Goal: Answer question/provide support

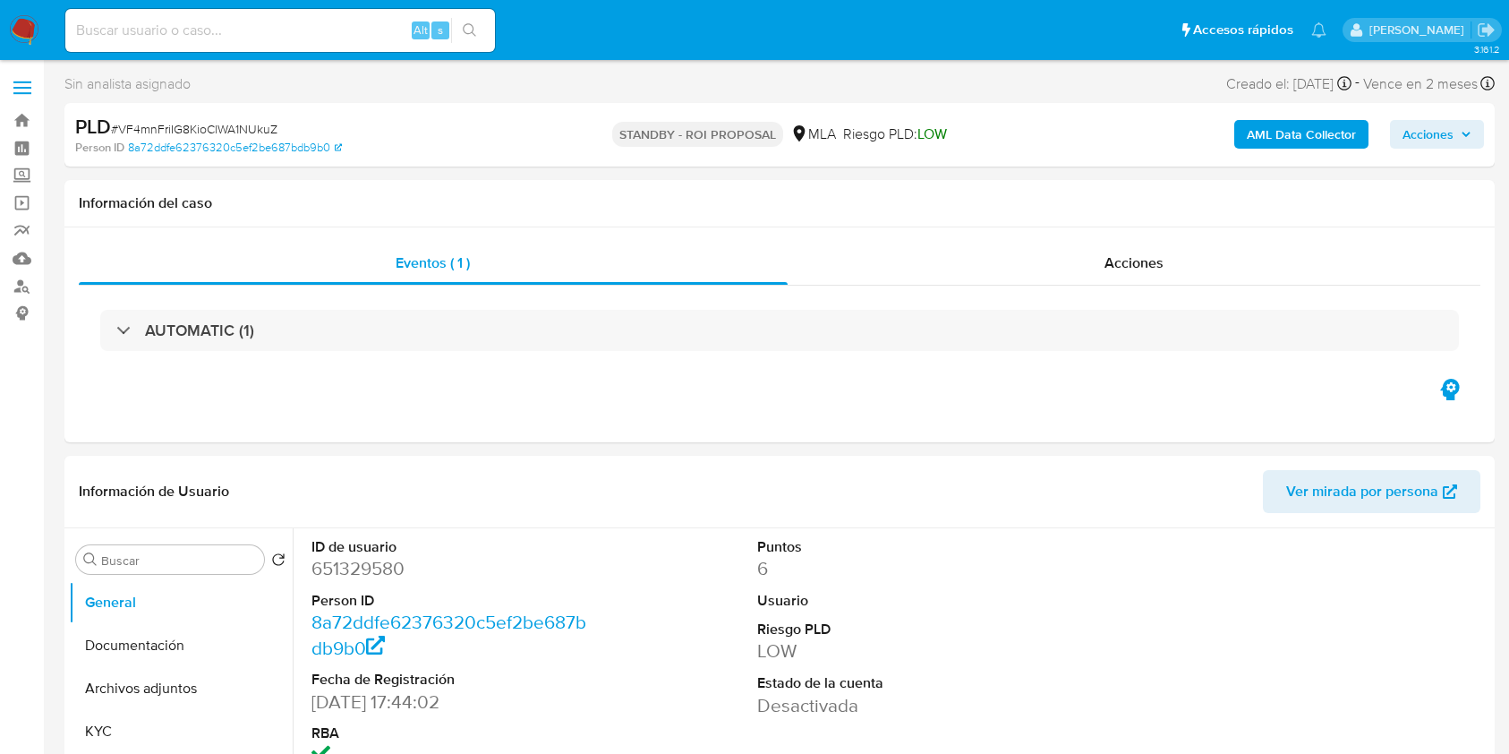
select select "10"
click at [317, 29] on input at bounding box center [280, 30] width 430 height 23
paste input "X5pgFroqxQOjmfbbgDlA39Wd"
type input "X5pgFroqxQOjmfbbgDlA39Wd"
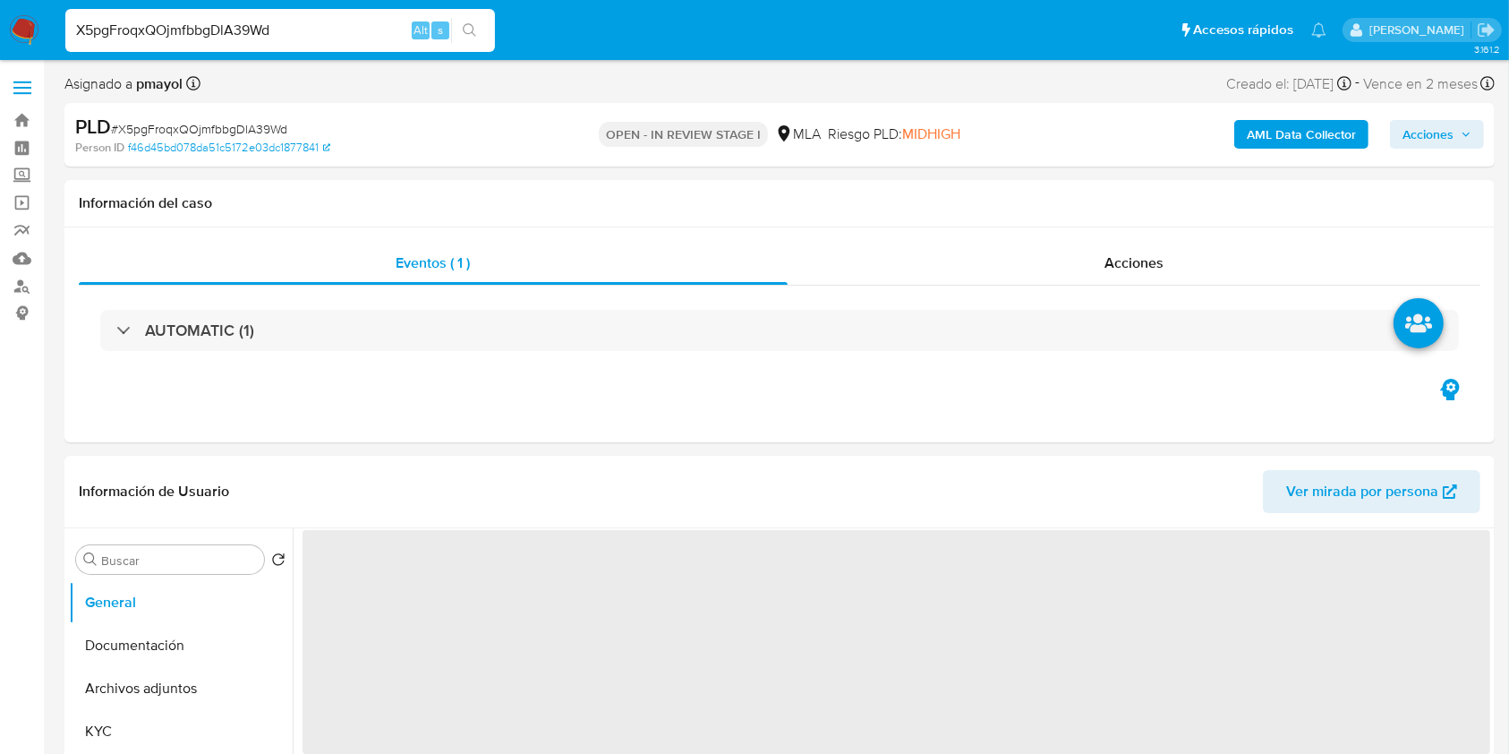
select select "10"
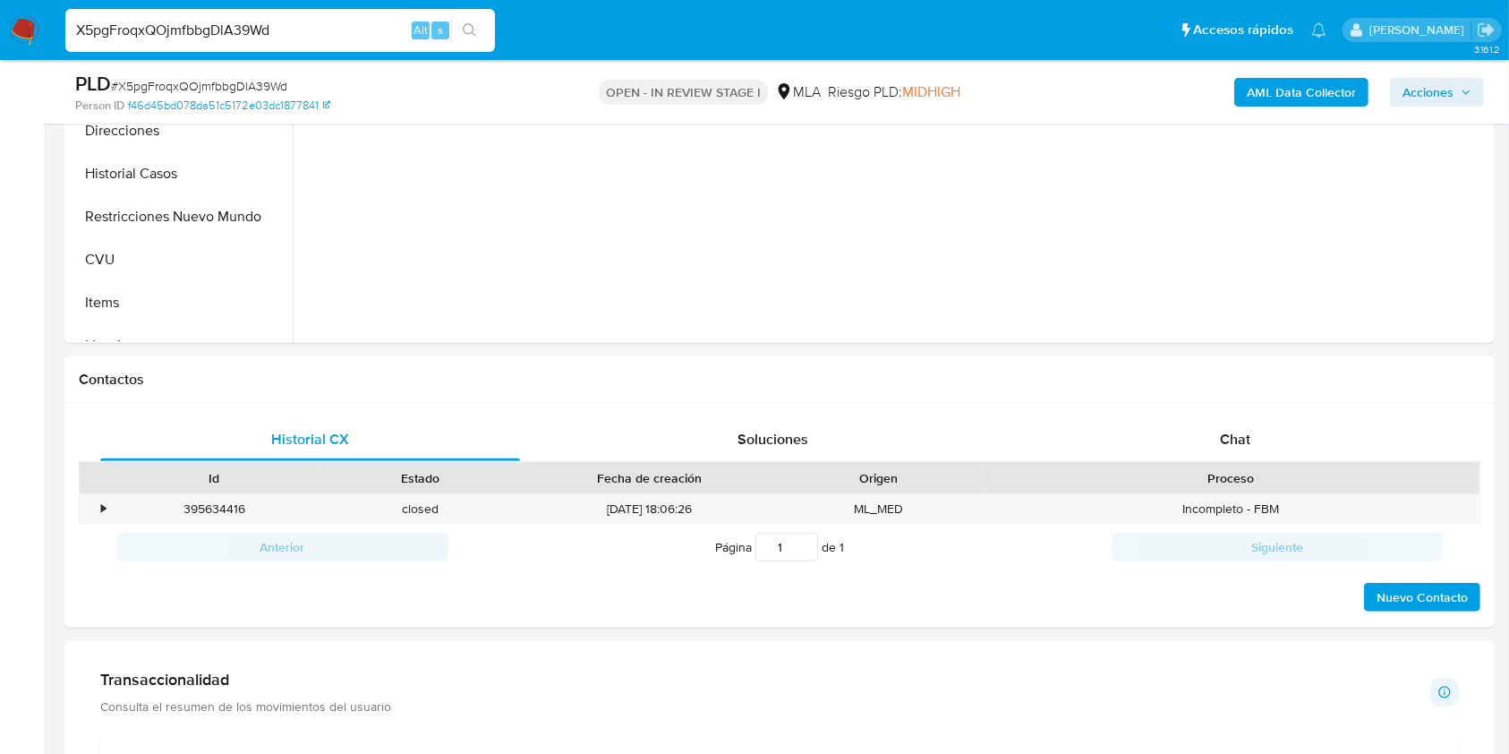
scroll to position [600, 0]
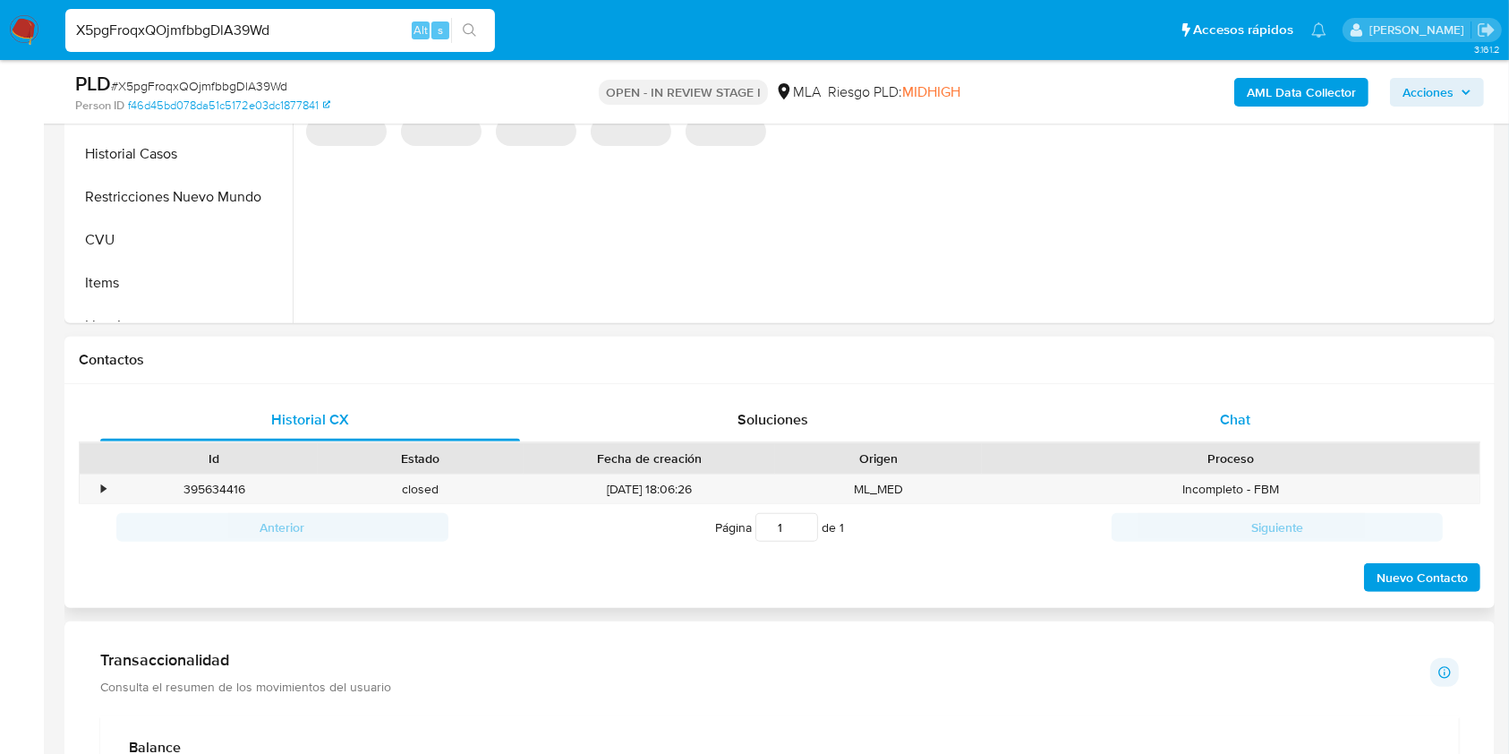
click at [1228, 426] on span "Chat" at bounding box center [1235, 419] width 30 height 21
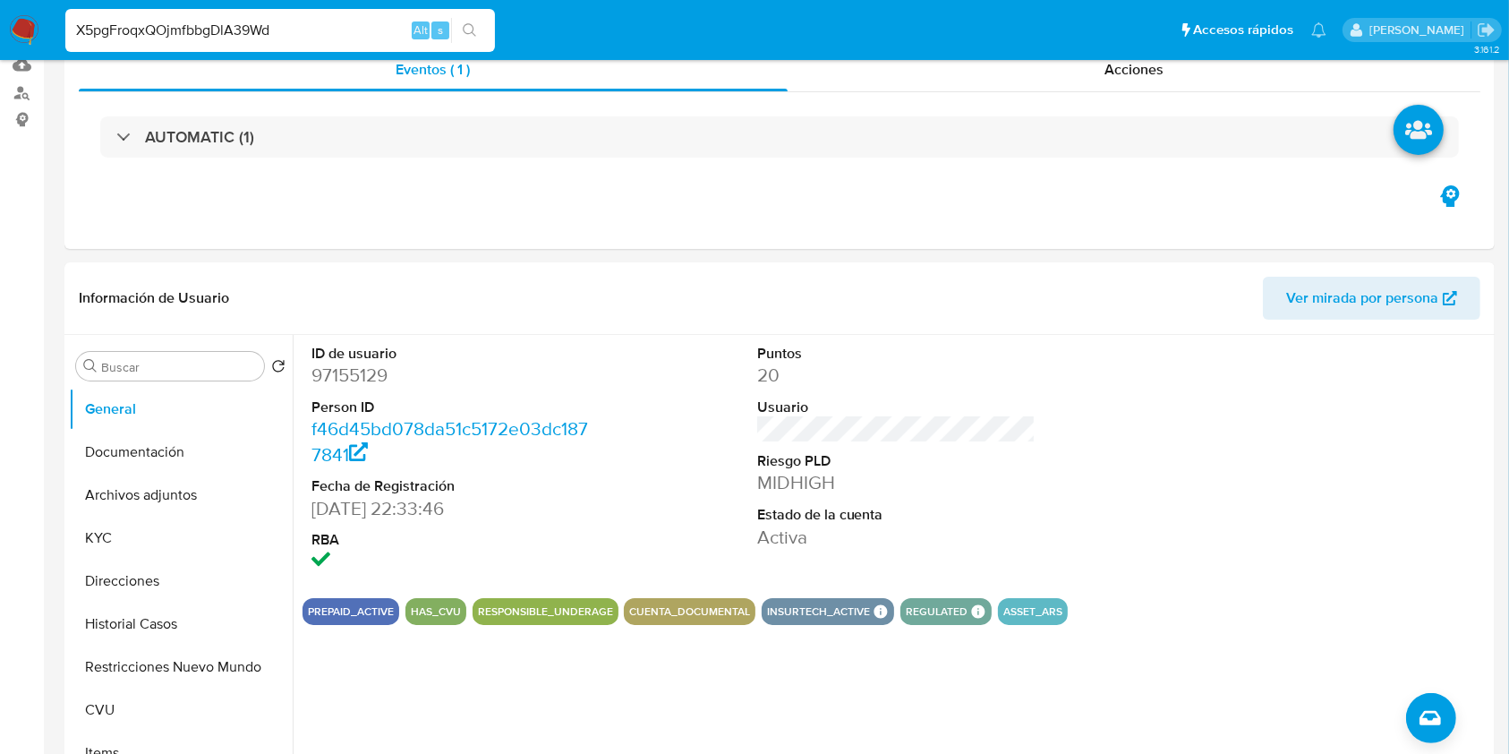
scroll to position [0, 0]
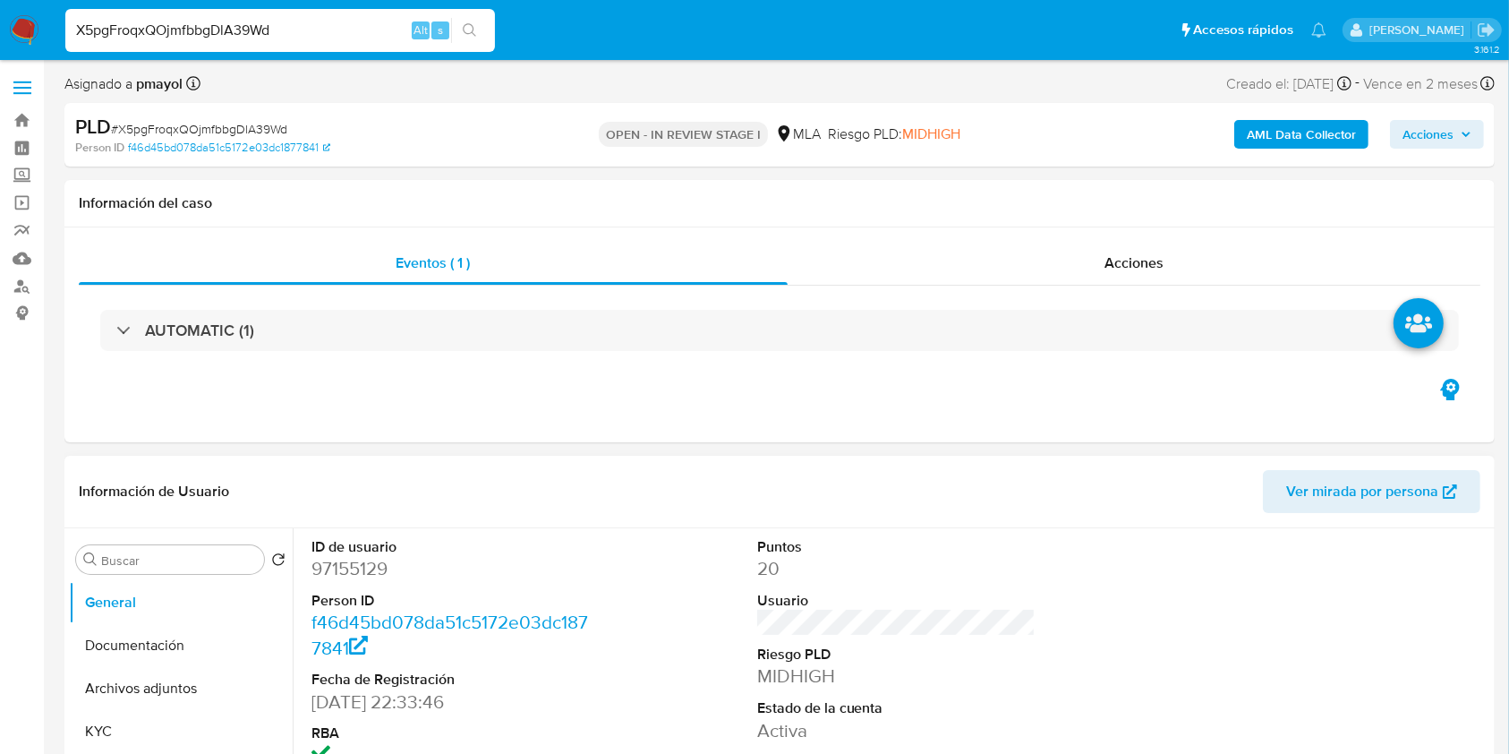
click at [344, 576] on dd "97155129" at bounding box center [451, 568] width 279 height 25
copy dd "97155129"
